Goal: Information Seeking & Learning: Learn about a topic

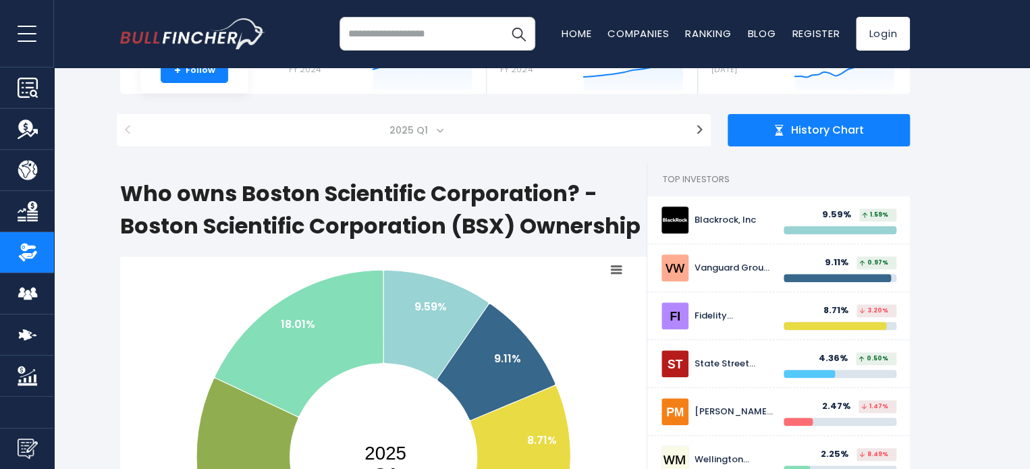
scroll to position [68, 0]
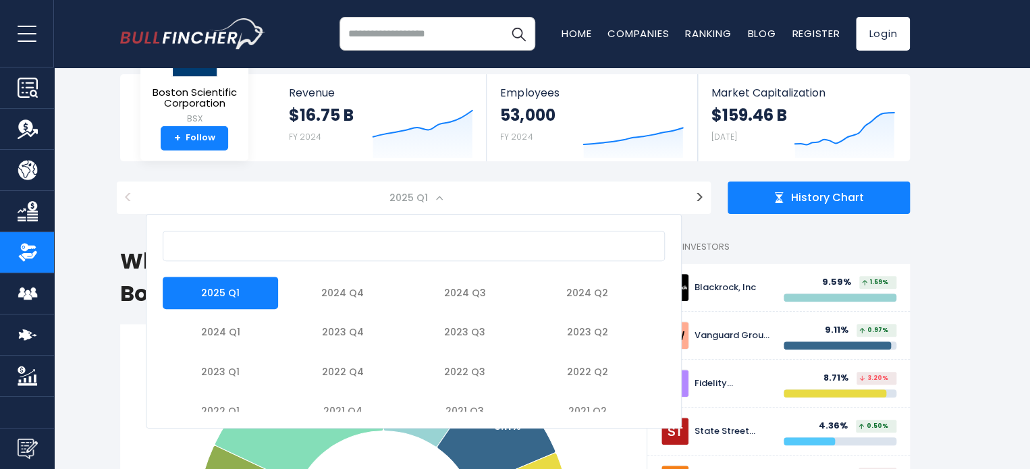
click at [440, 200] on span at bounding box center [439, 197] width 7 height 7
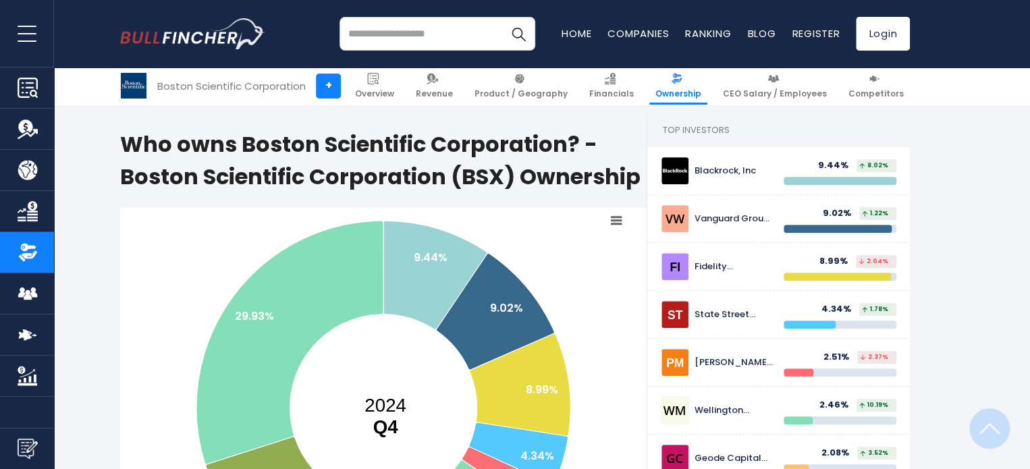
scroll to position [135, 0]
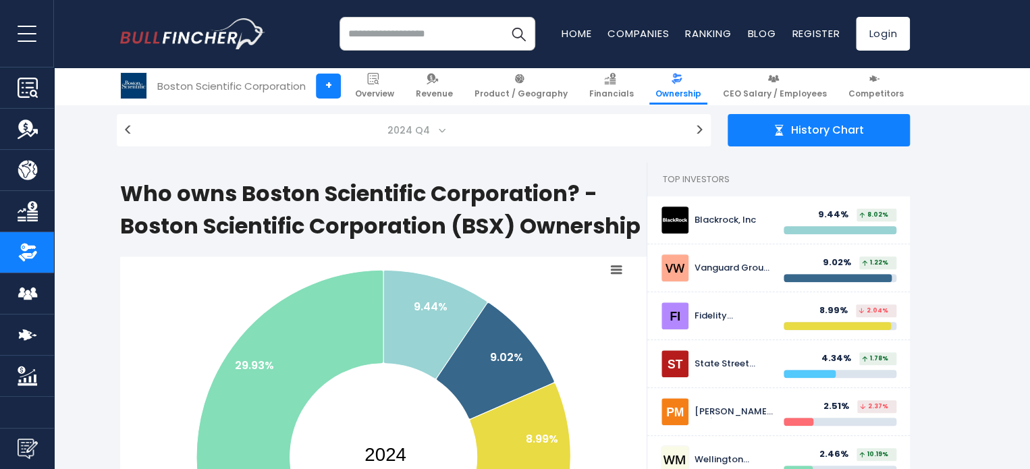
click at [431, 130] on span "2024 Q4" at bounding box center [410, 130] width 56 height 19
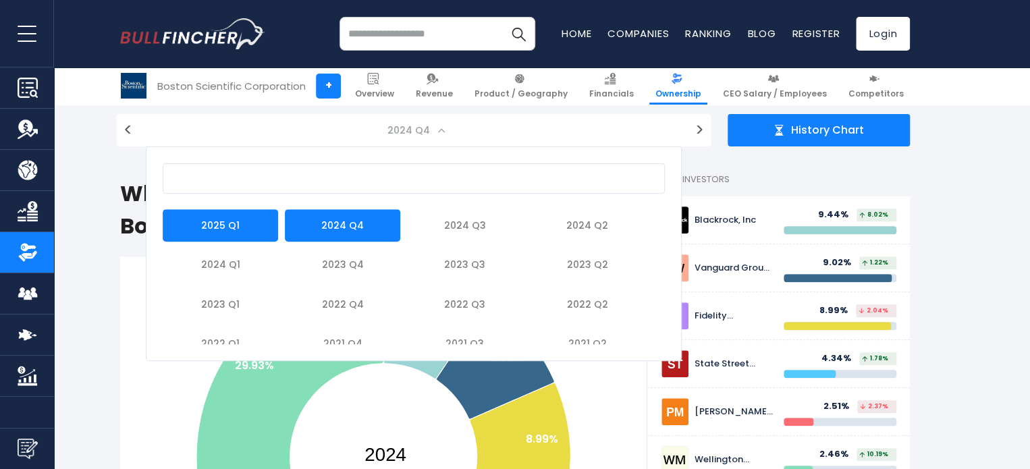
select select "*******"
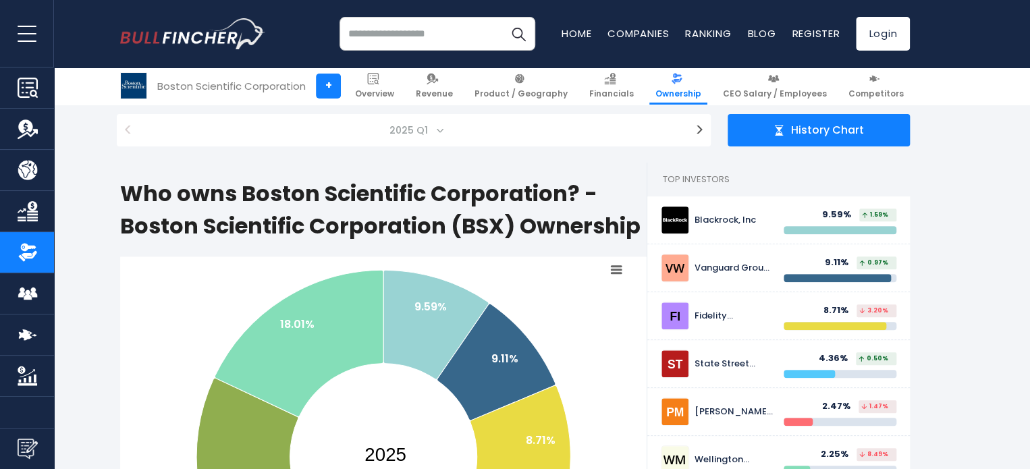
click at [451, 132] on span "2025 Q1" at bounding box center [414, 130] width 536 height 32
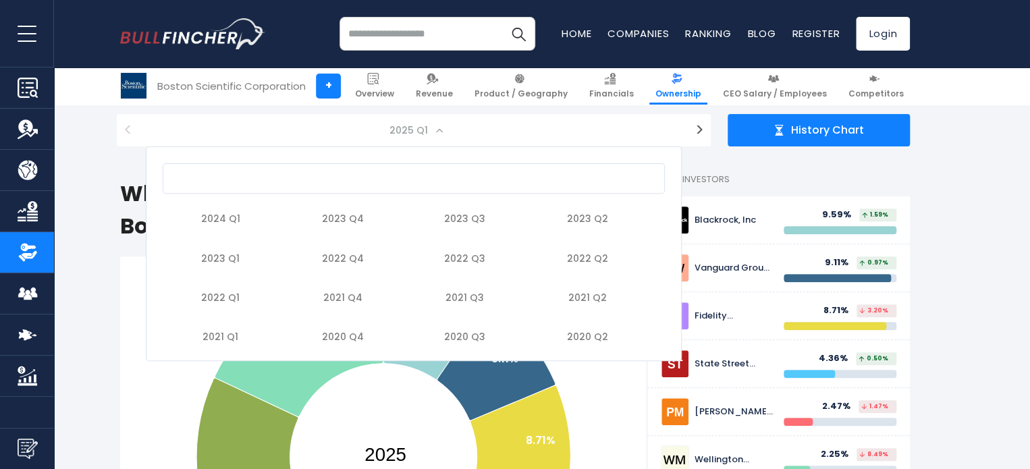
scroll to position [0, 0]
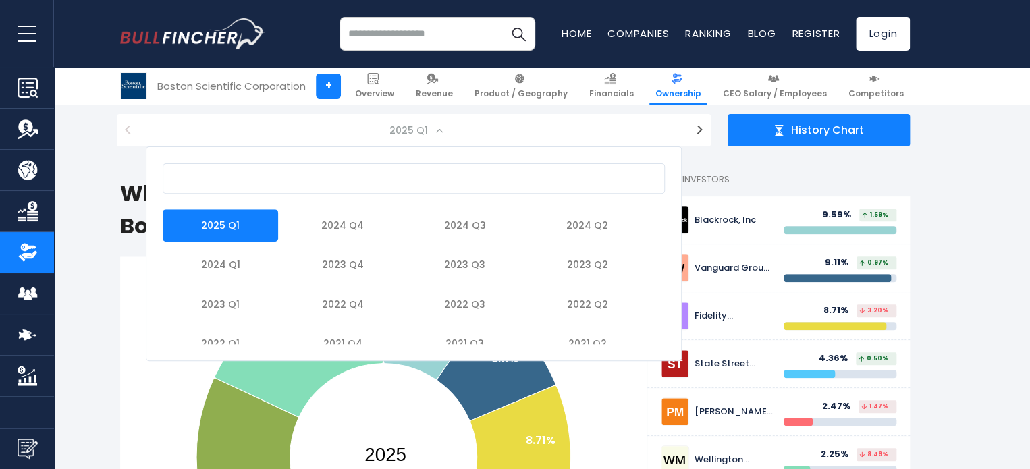
click at [441, 129] on span at bounding box center [439, 130] width 7 height 7
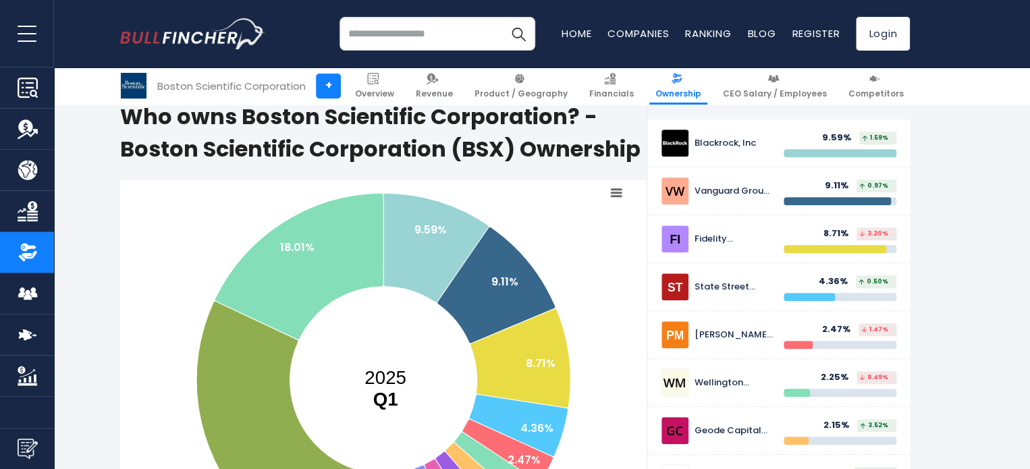
scroll to position [270, 0]
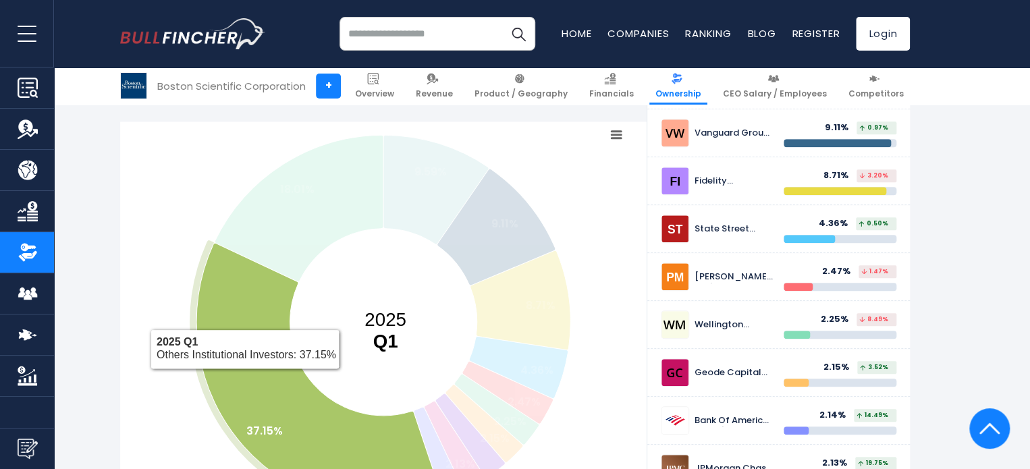
click at [246, 361] on icon at bounding box center [319, 376] width 246 height 266
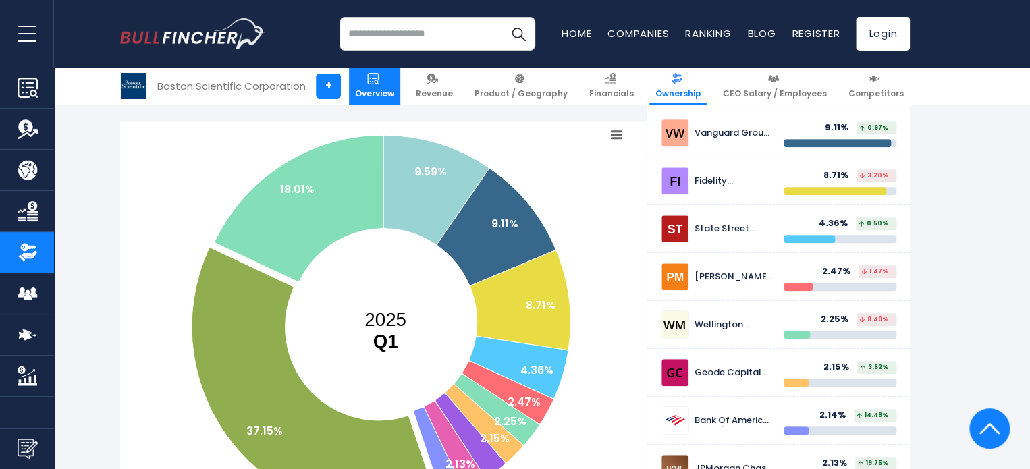
click at [394, 96] on span "Overview" at bounding box center [374, 93] width 39 height 11
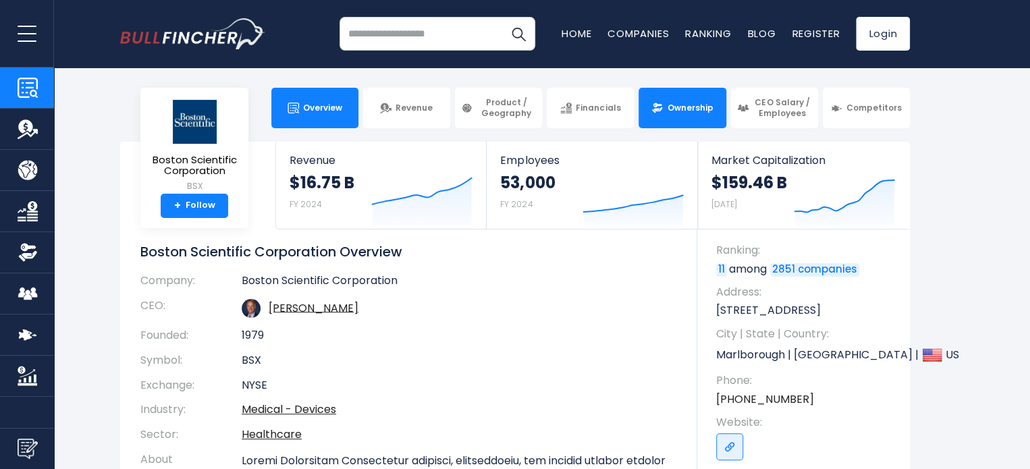
click at [687, 107] on span "Ownership" at bounding box center [690, 108] width 46 height 11
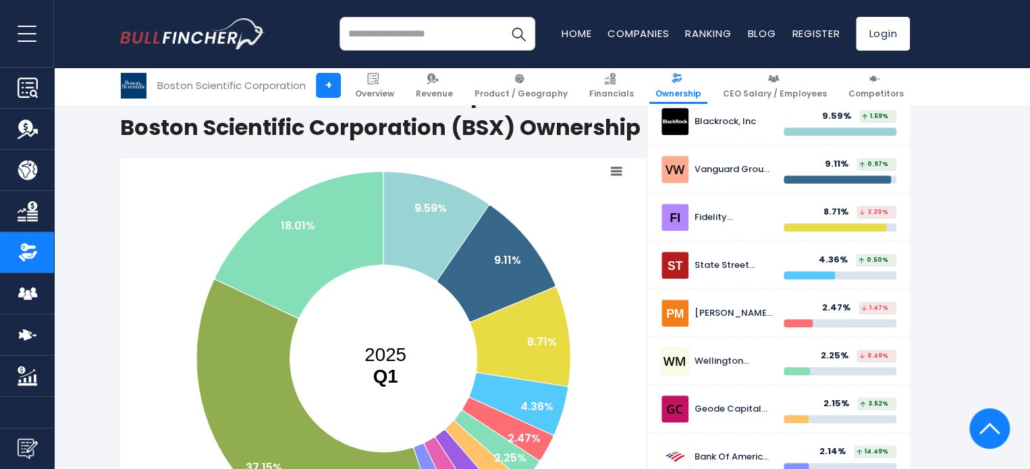
scroll to position [203, 0]
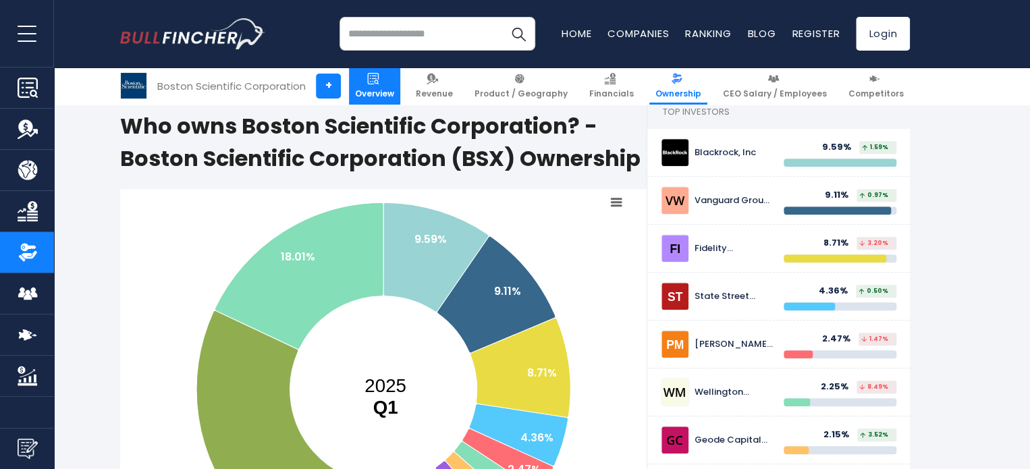
click at [388, 99] on link "Overview" at bounding box center [374, 86] width 51 height 37
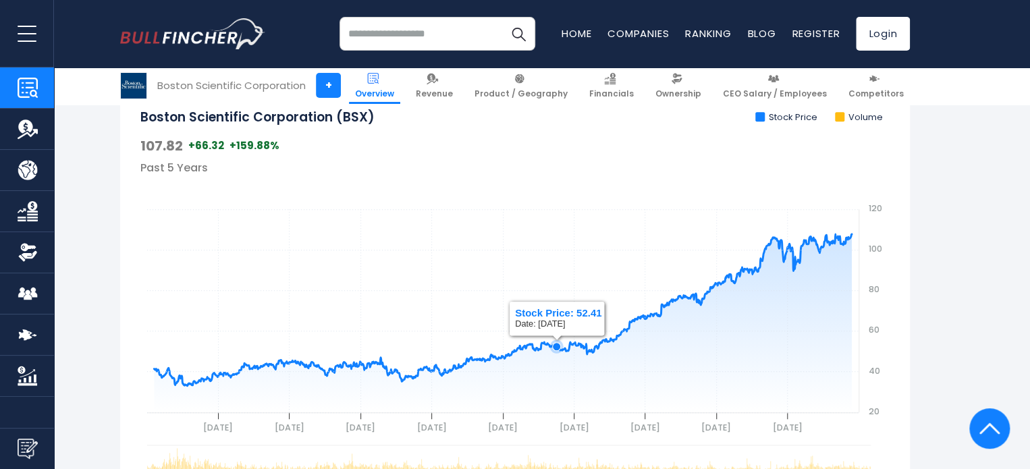
scroll to position [473, 0]
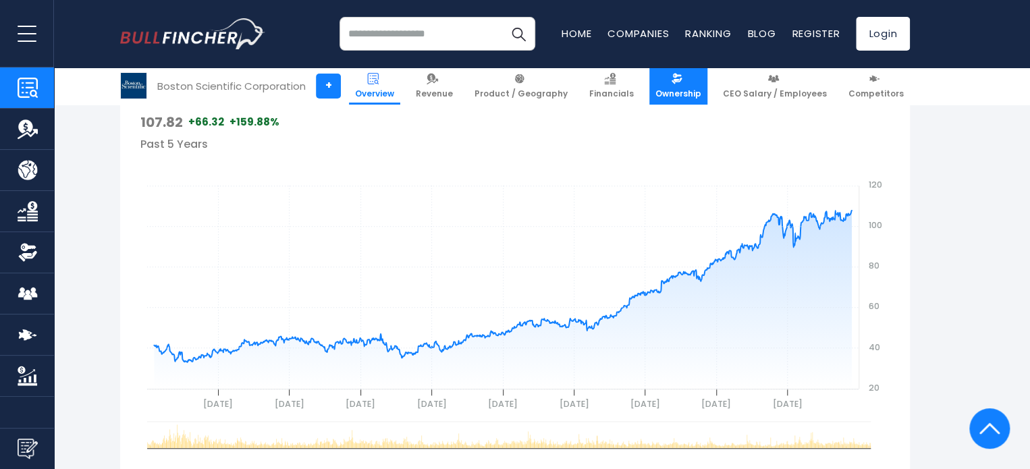
click at [699, 84] on link "Ownership" at bounding box center [679, 86] width 58 height 37
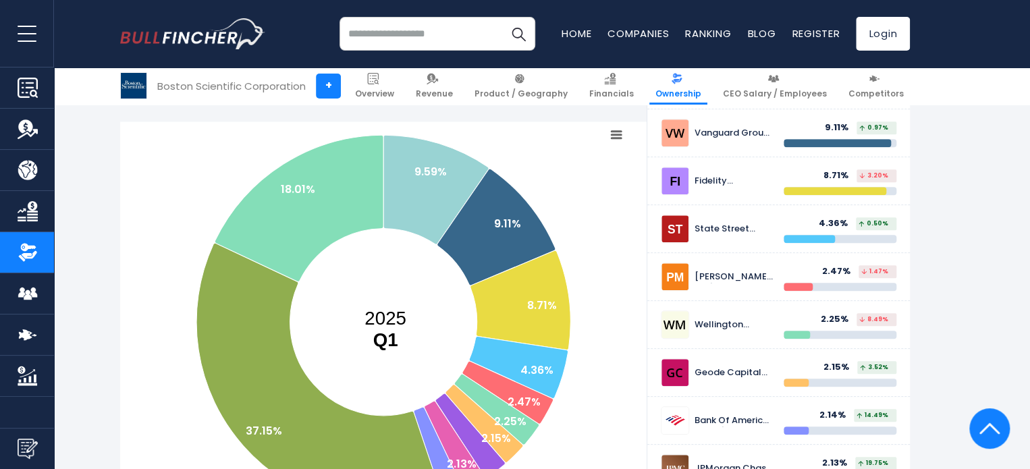
scroll to position [203, 0]
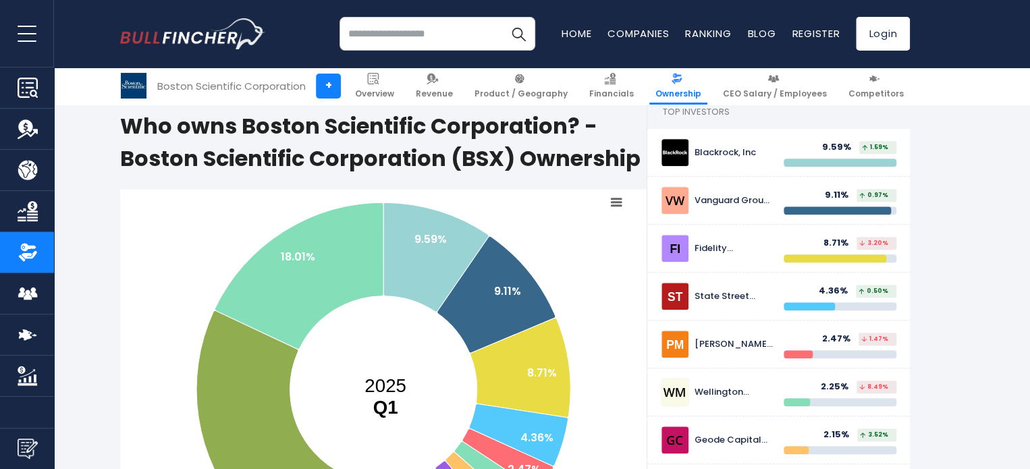
click at [875, 148] on span "1.59%" at bounding box center [875, 147] width 26 height 6
click at [834, 147] on div "9.59%" at bounding box center [840, 147] width 37 height 11
click at [853, 151] on div "9.59%" at bounding box center [840, 147] width 37 height 11
click at [852, 164] on div at bounding box center [840, 163] width 113 height 8
click at [851, 160] on div at bounding box center [840, 163] width 113 height 8
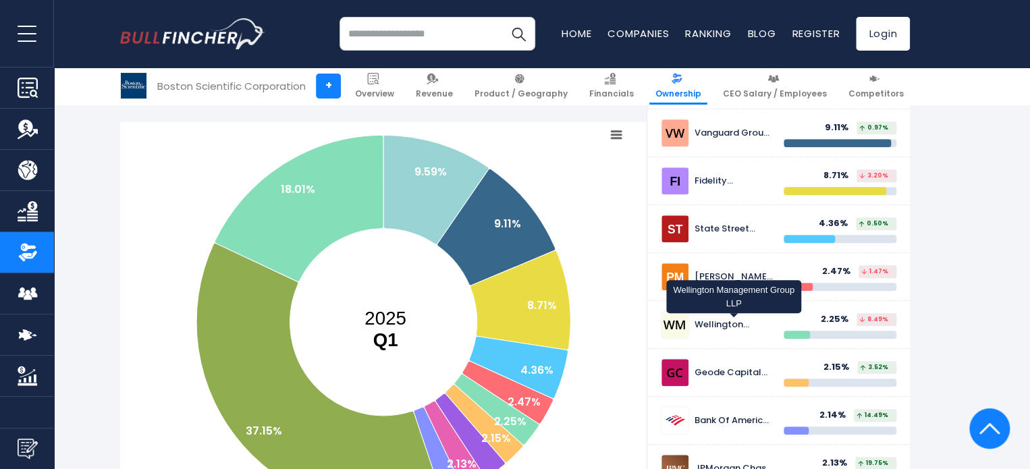
scroll to position [338, 0]
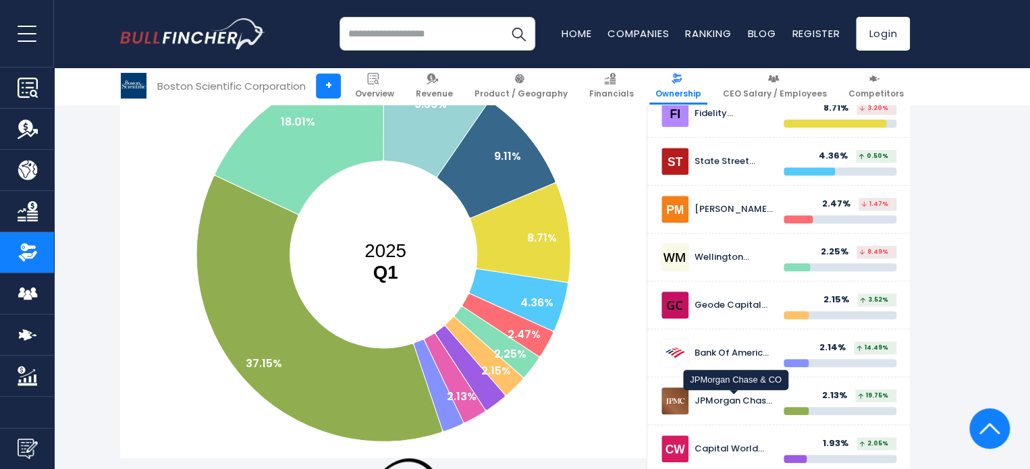
click at [716, 398] on div "JPMorgan Chase & CO" at bounding box center [734, 401] width 79 height 11
click at [710, 409] on div "JPMorgan Chase & CO 2.13% 19.75%" at bounding box center [779, 401] width 236 height 28
click at [675, 405] on img at bounding box center [675, 401] width 27 height 27
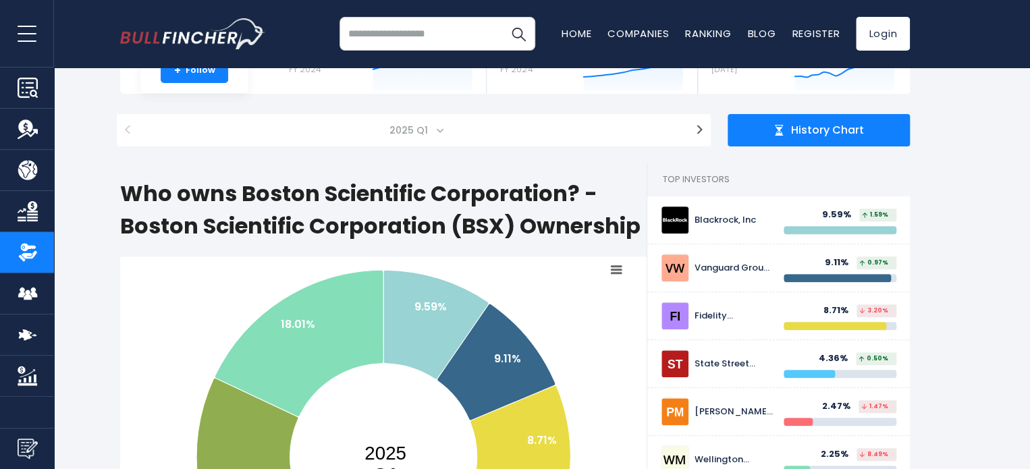
scroll to position [0, 0]
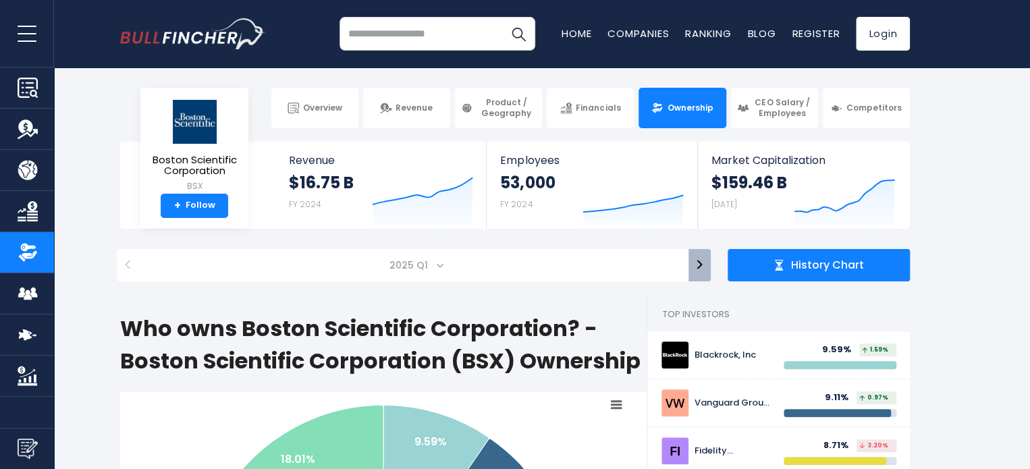
click at [702, 267] on button ">" at bounding box center [700, 265] width 22 height 32
click at [134, 269] on button "<" at bounding box center [128, 265] width 22 height 32
click at [701, 265] on button ">" at bounding box center [700, 265] width 22 height 32
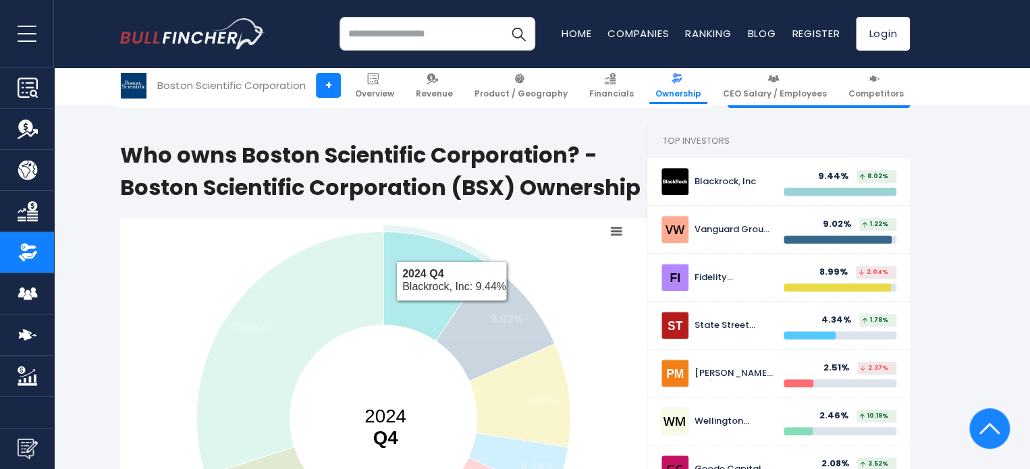
scroll to position [135, 0]
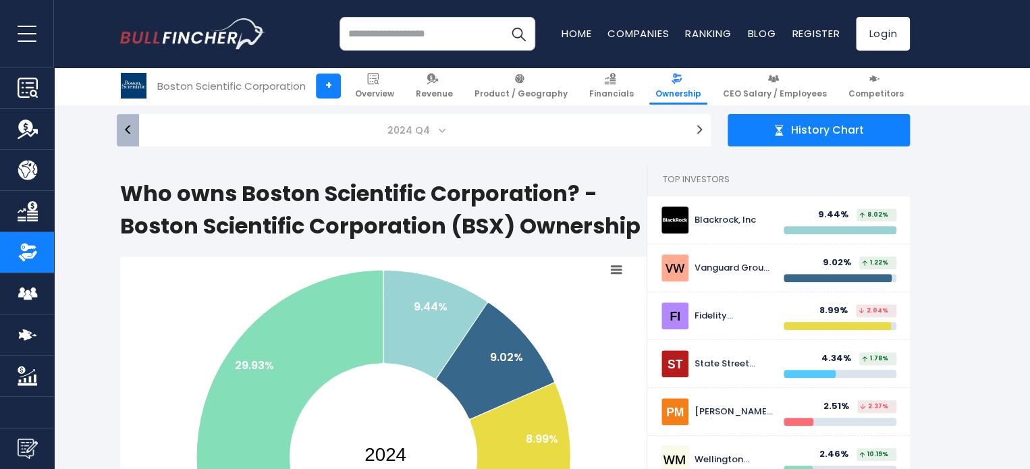
click at [127, 127] on button "<" at bounding box center [128, 130] width 22 height 32
select select "*******"
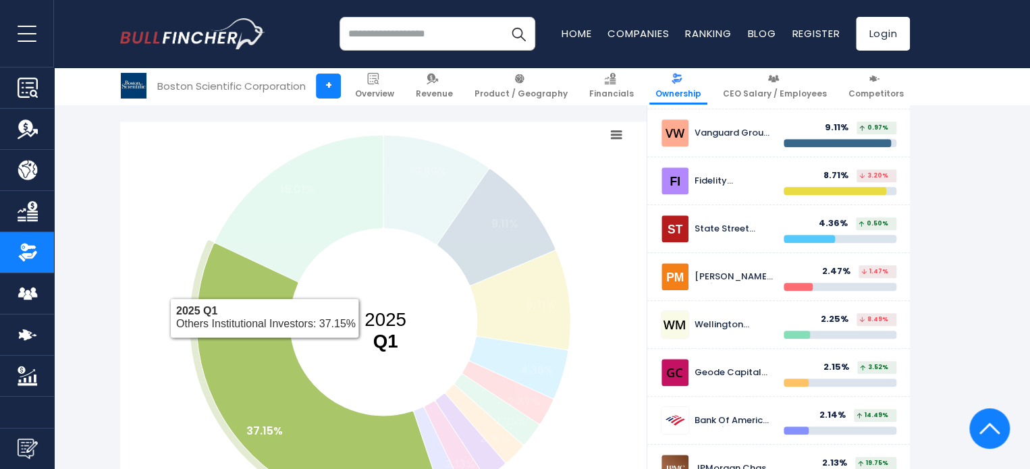
scroll to position [338, 0]
